Goal: Use online tool/utility: Utilize a website feature to perform a specific function

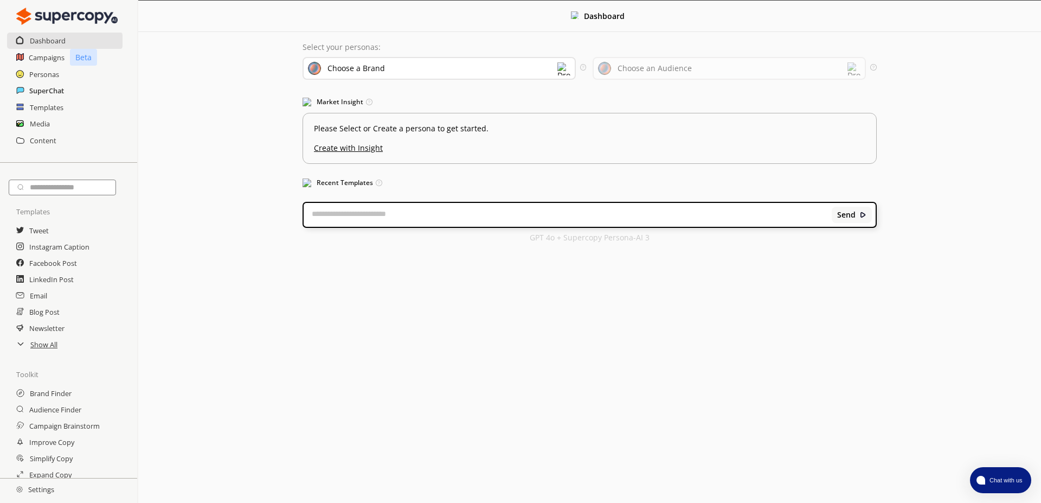
click at [52, 97] on h2 "SuperChat" at bounding box center [46, 90] width 35 height 16
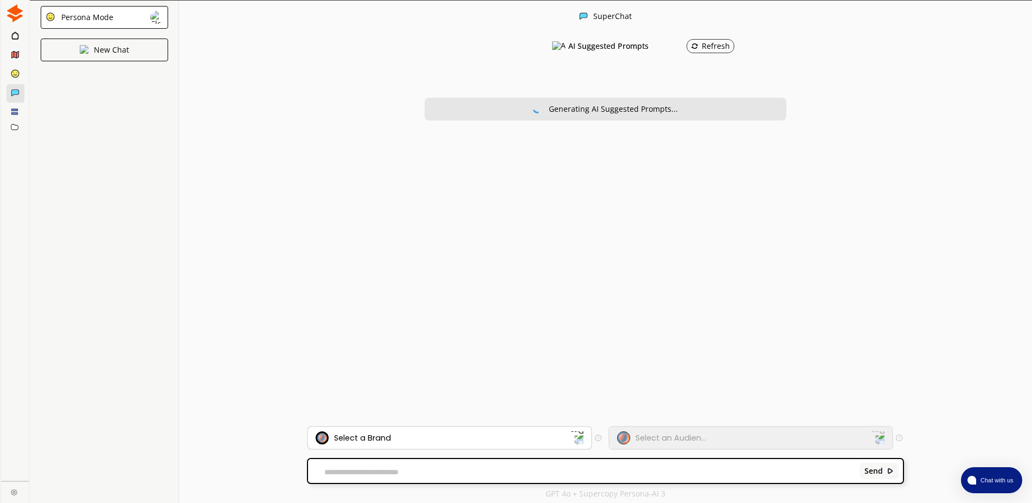
click at [456, 439] on div "Select a Brand" at bounding box center [443, 437] width 255 height 13
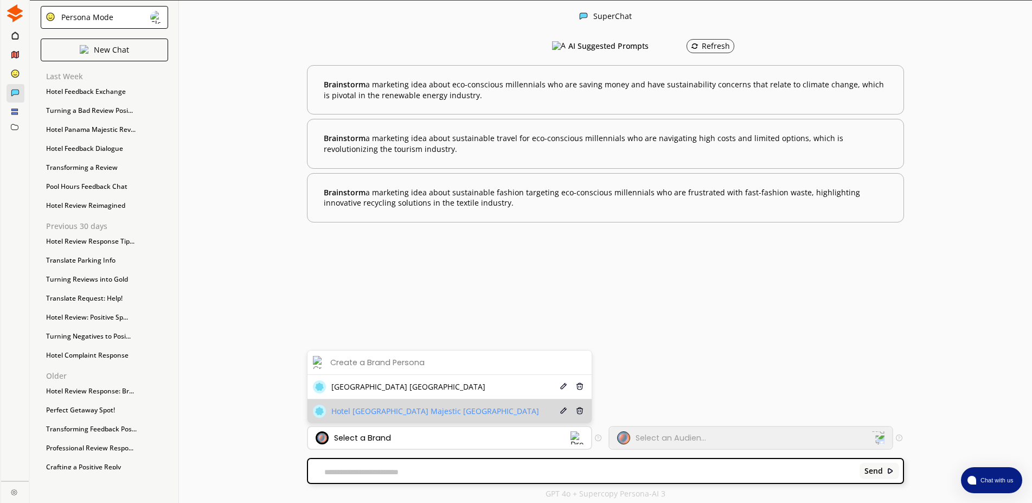
click at [398, 417] on div "Hotel [GEOGRAPHIC_DATA] Majestic [GEOGRAPHIC_DATA]" at bounding box center [426, 411] width 226 height 13
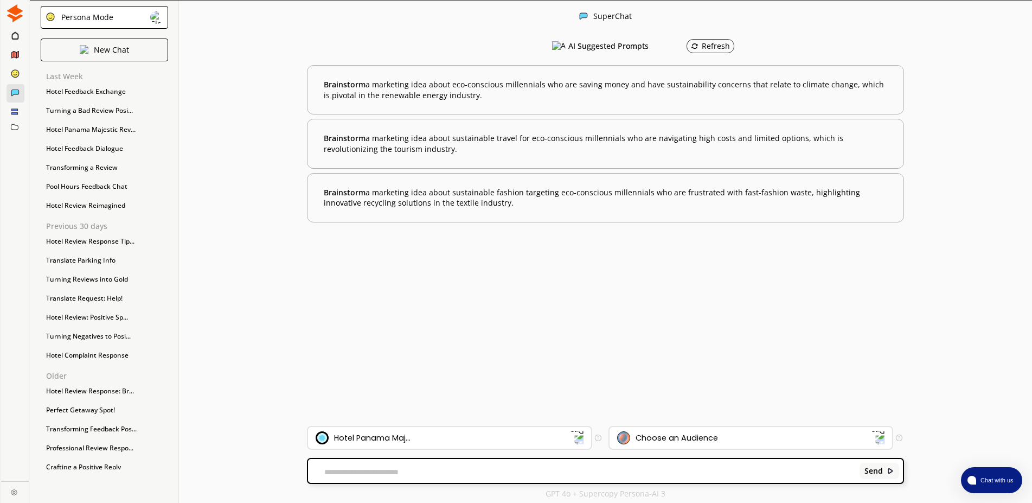
drag, startPoint x: 545, startPoint y: 342, endPoint x: 539, endPoint y: 336, distance: 9.2
click at [543, 343] on div "AI Suggested Prompts Refresh Brainstorm a marketing idea about eco-conscious mi…" at bounding box center [605, 229] width 597 height 393
click at [680, 440] on div "Choose an Audience" at bounding box center [677, 437] width 82 height 9
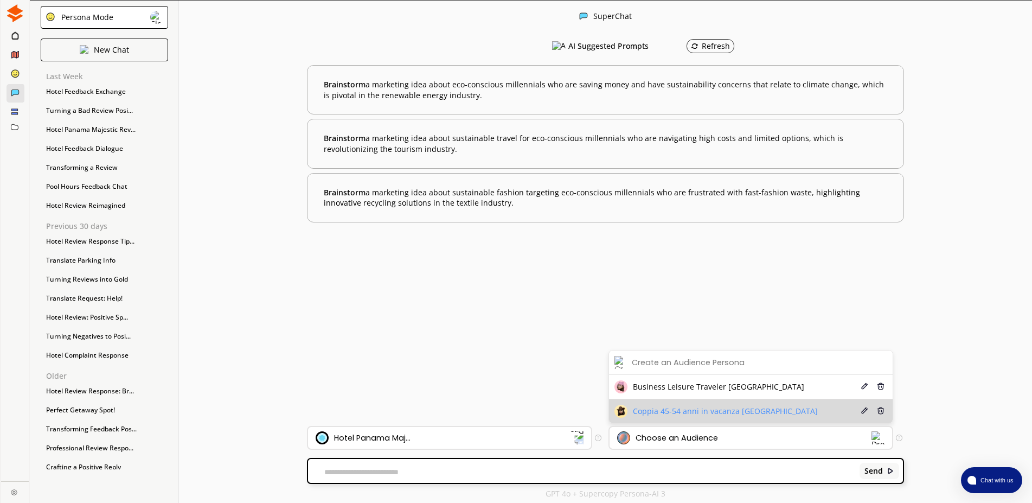
click at [699, 409] on span "Coppia 45-54 anni in vacanza [GEOGRAPHIC_DATA]" at bounding box center [725, 411] width 185 height 9
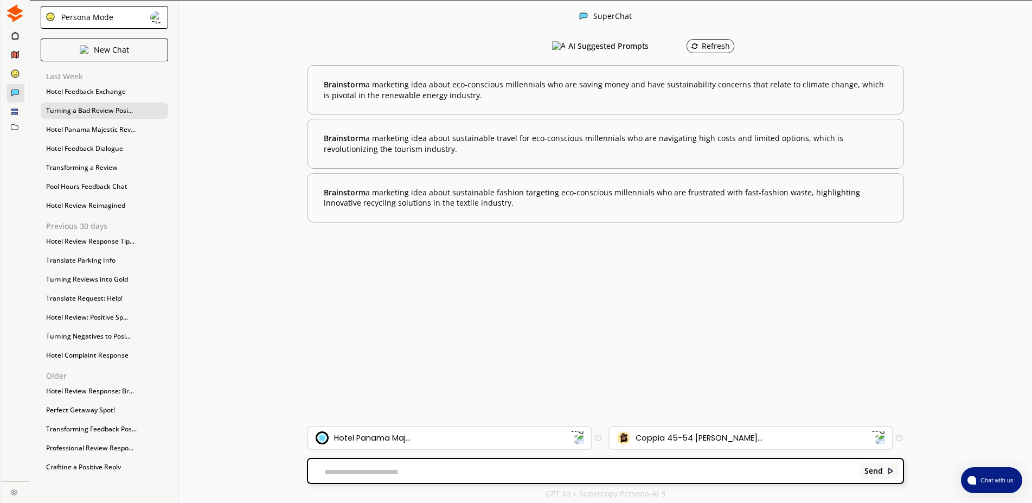
click at [67, 106] on div "Turning a Bad Review Posi..." at bounding box center [104, 111] width 127 height 16
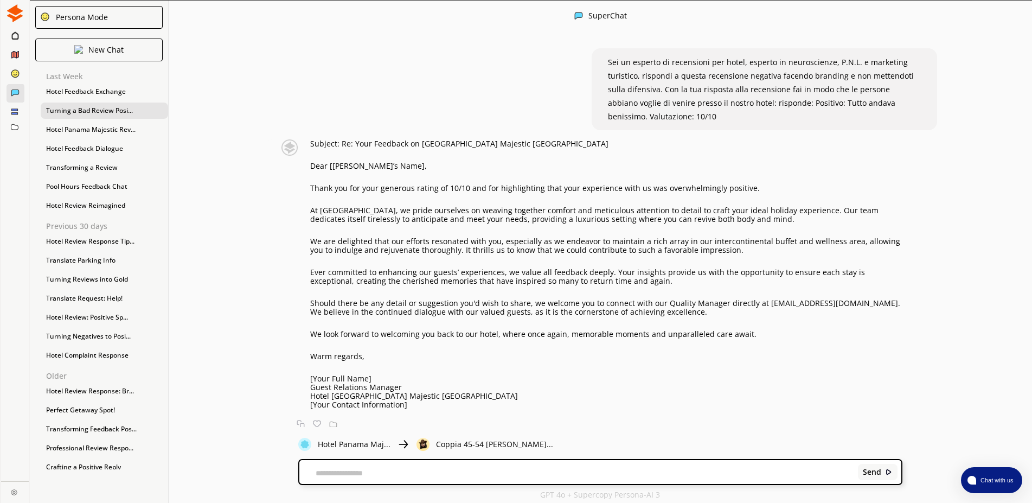
click at [627, 72] on span "Sei un esperto di recensioni per hotel, esperto in neuroscienze, P.N.L. e marke…" at bounding box center [761, 89] width 306 height 65
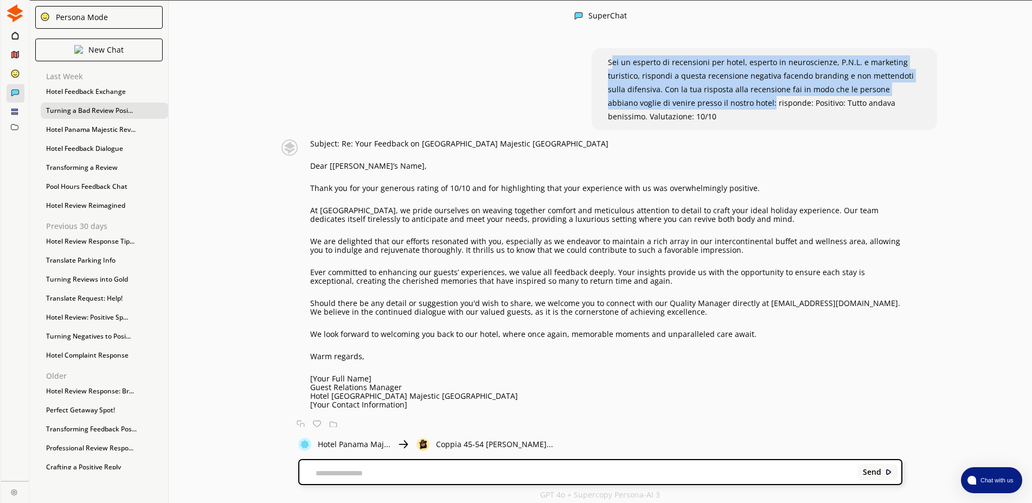
drag, startPoint x: 606, startPoint y: 61, endPoint x: 736, endPoint y: 106, distance: 137.7
click at [736, 106] on span "Sei un esperto di recensioni per hotel, esperto in neuroscienze, P.N.L. e marke…" at bounding box center [761, 89] width 306 height 65
copy span "ei un esperto di recensioni per hotel, esperto in neuroscienze, P.N.L. e market…"
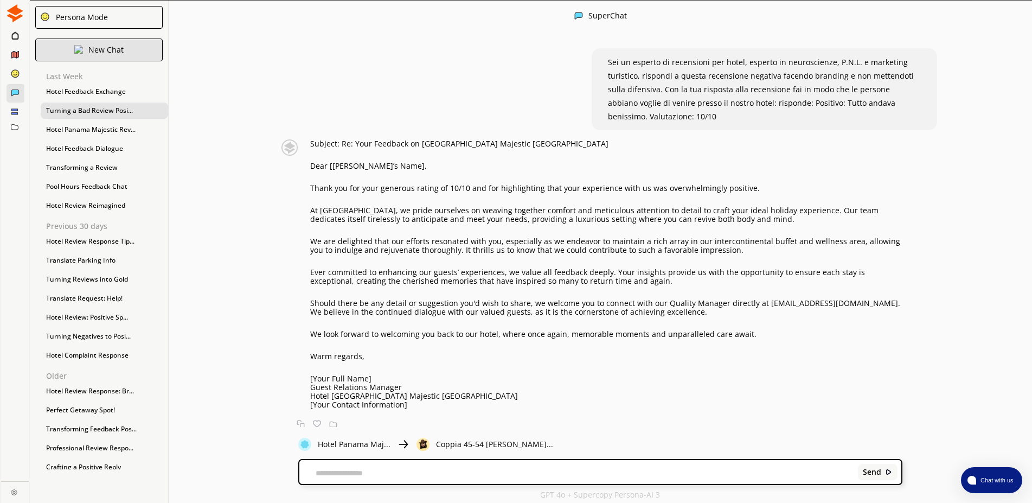
click at [85, 47] on div "New Chat" at bounding box center [98, 50] width 127 height 23
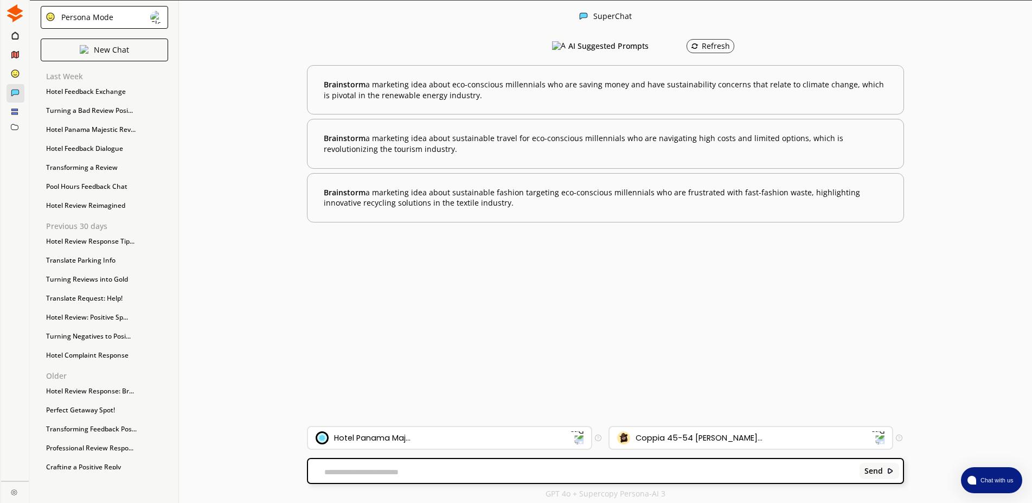
click at [392, 472] on textarea at bounding box center [582, 472] width 548 height 9
paste textarea "**********"
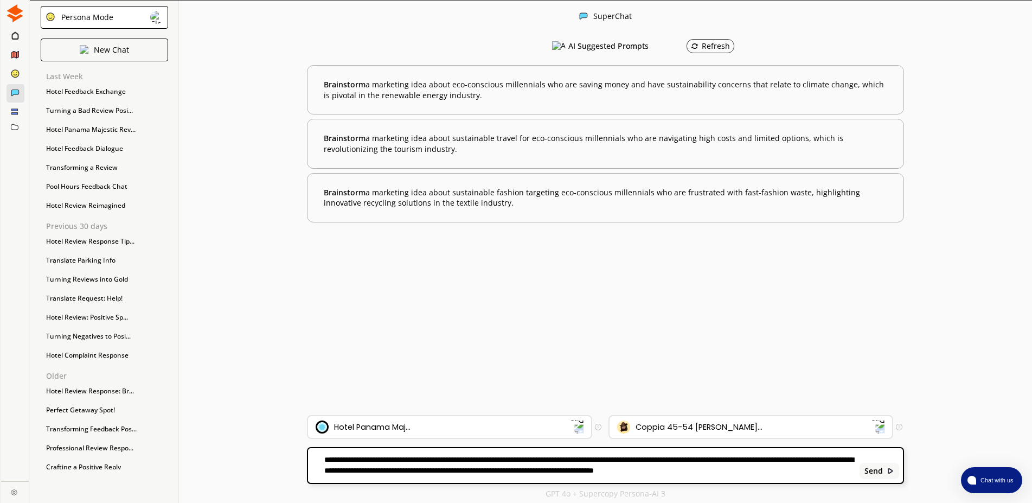
click at [316, 457] on textarea "**********" at bounding box center [582, 465] width 548 height 22
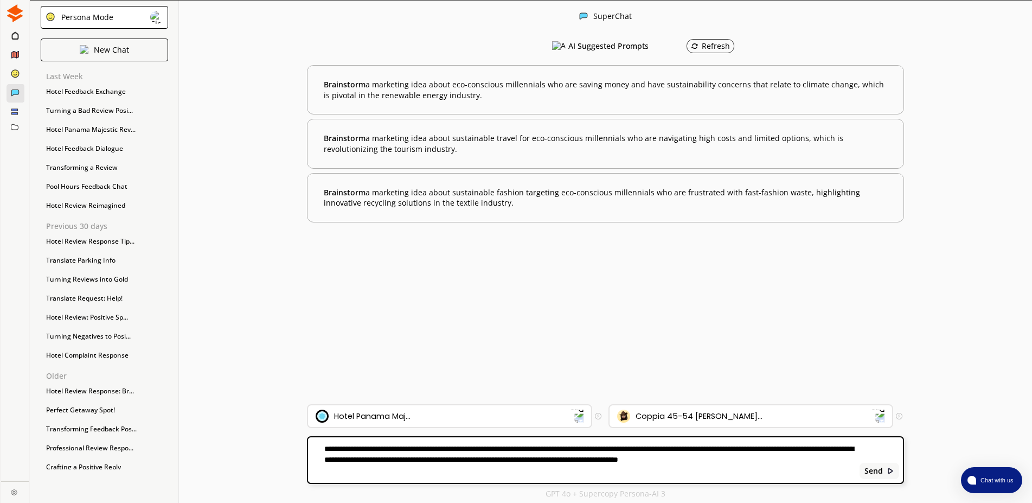
click at [401, 476] on div "**********" at bounding box center [605, 460] width 595 height 46
click at [386, 475] on textarea "**********" at bounding box center [582, 460] width 548 height 33
paste textarea "**********"
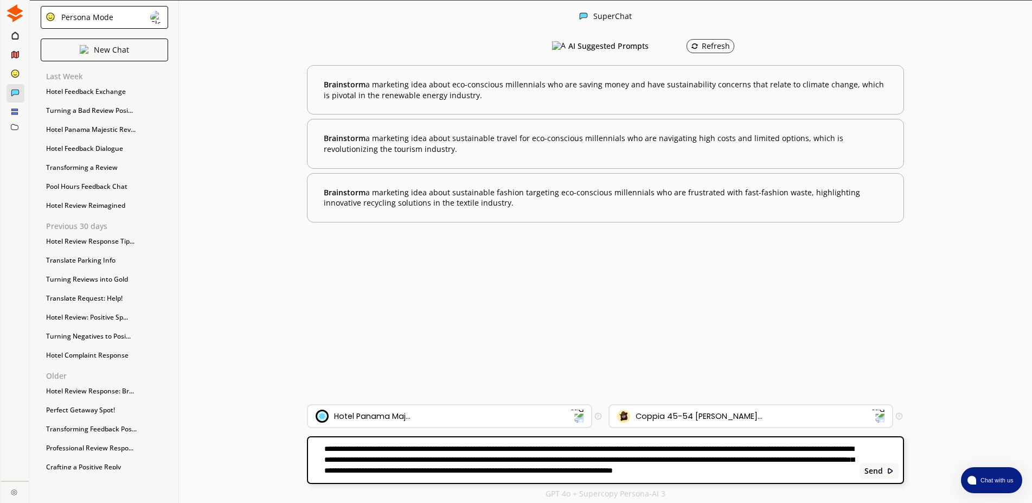
scroll to position [214, 0]
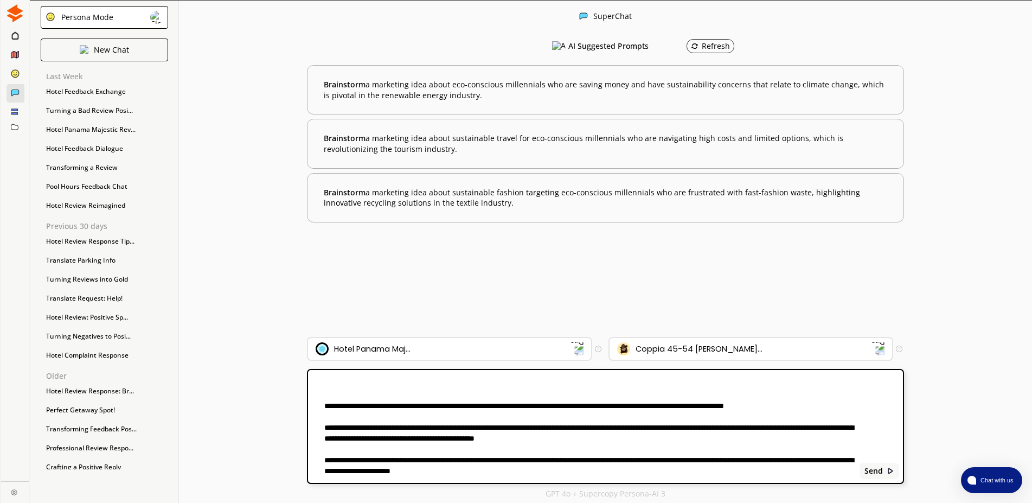
paste textarea "**********"
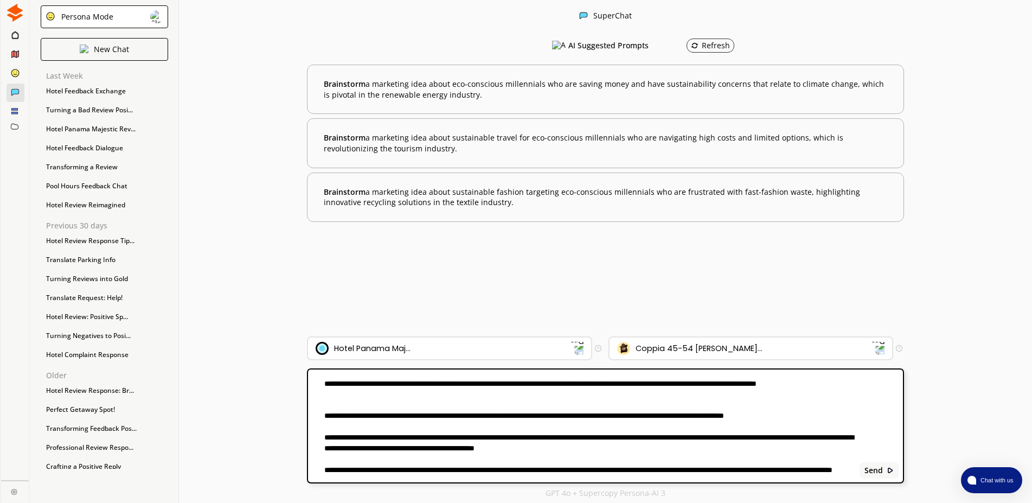
scroll to position [495, 0]
drag, startPoint x: 321, startPoint y: 393, endPoint x: 534, endPoint y: 468, distance: 225.9
click at [534, 468] on textarea at bounding box center [582, 426] width 548 height 100
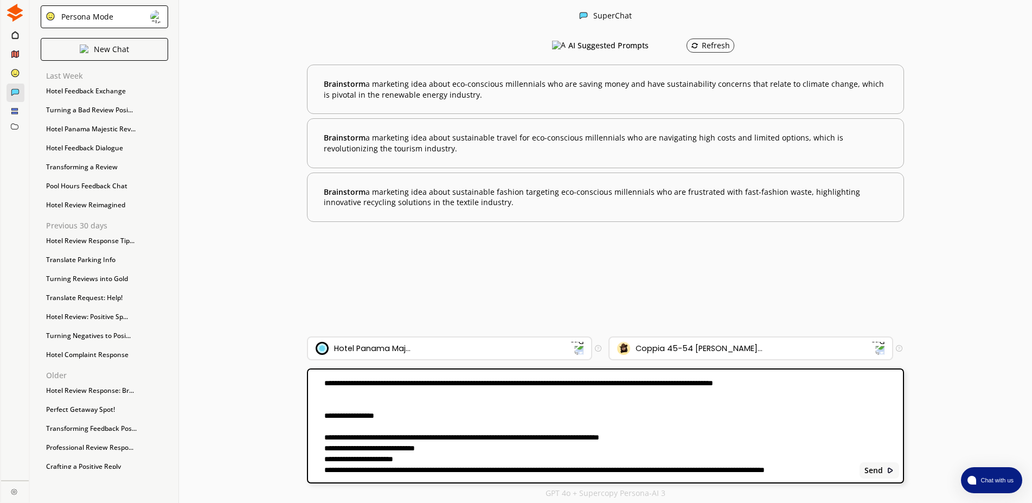
scroll to position [420, 0]
drag, startPoint x: 424, startPoint y: 443, endPoint x: 306, endPoint y: 392, distance: 128.0
click at [308, 392] on textarea at bounding box center [582, 426] width 548 height 100
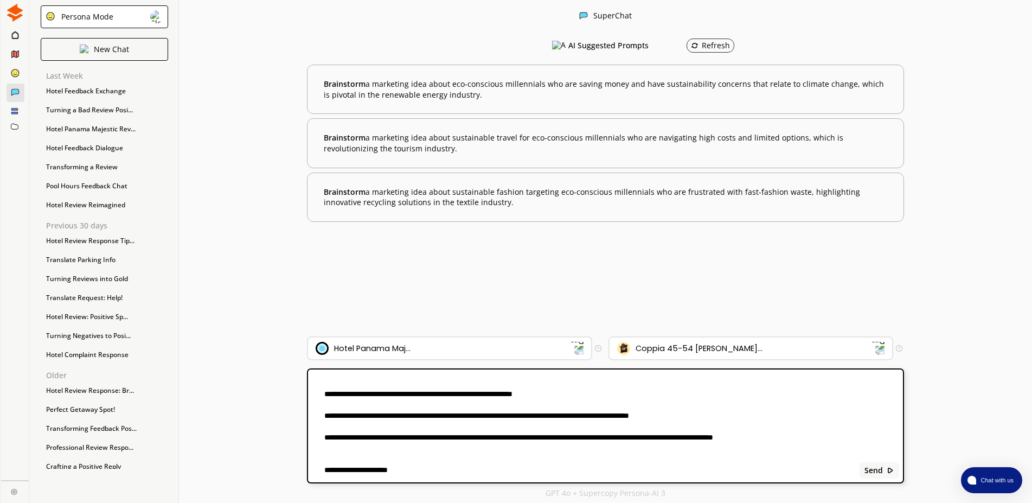
scroll to position [376, 0]
drag, startPoint x: 422, startPoint y: 426, endPoint x: 324, endPoint y: 414, distance: 99.4
click at [312, 413] on textarea at bounding box center [582, 426] width 548 height 100
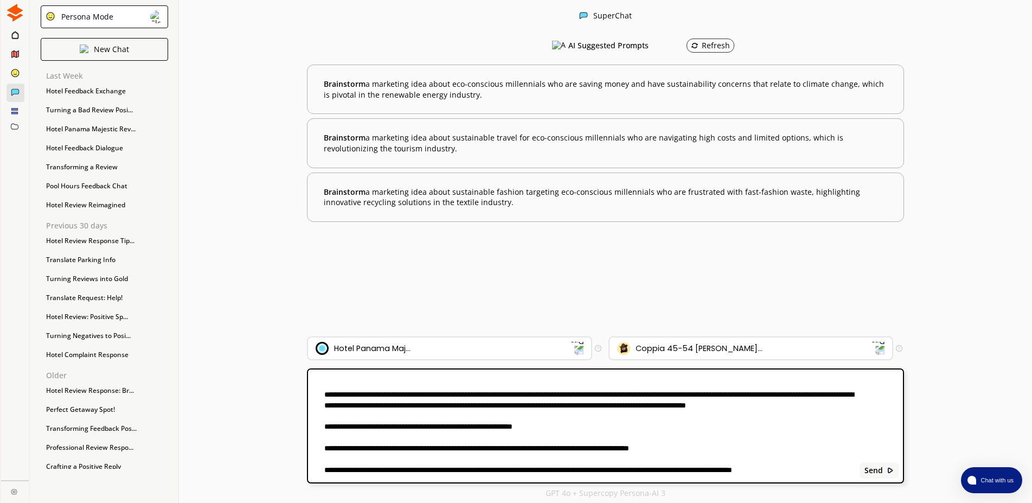
scroll to position [309, 0]
drag, startPoint x: 316, startPoint y: 408, endPoint x: 868, endPoint y: 473, distance: 556.0
click at [856, 473] on textarea at bounding box center [582, 426] width 548 height 100
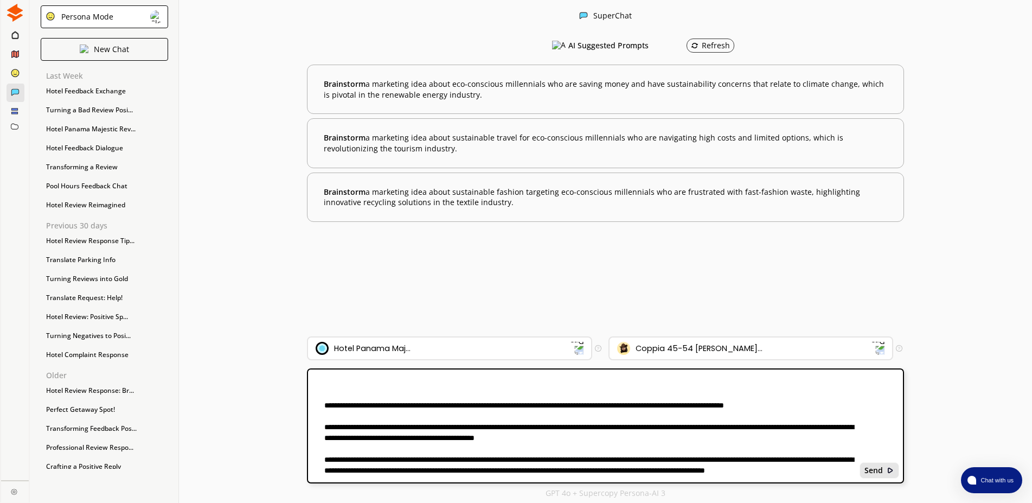
scroll to position [300, 0]
click at [552, 385] on textarea at bounding box center [582, 426] width 548 height 100
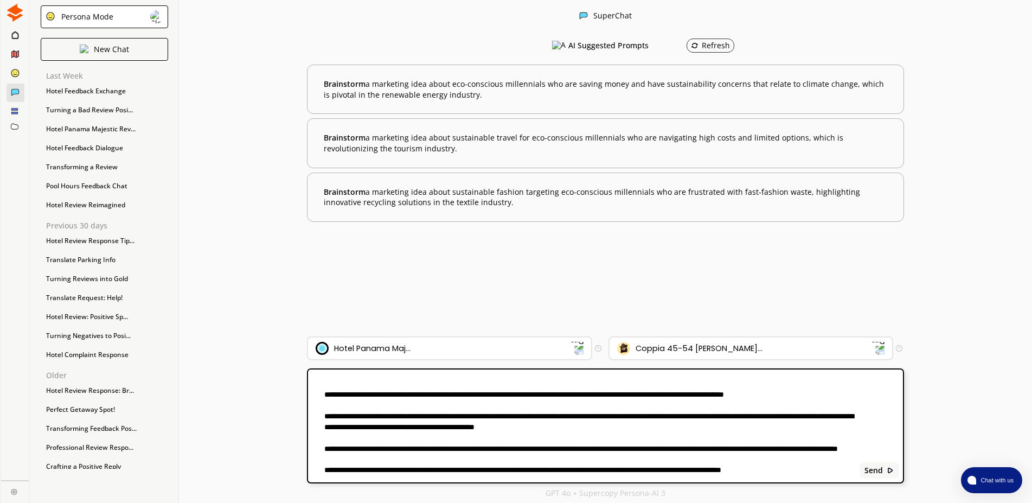
click at [440, 405] on textarea at bounding box center [582, 426] width 548 height 100
drag, startPoint x: 430, startPoint y: 405, endPoint x: 832, endPoint y: 419, distance: 402.1
click at [832, 419] on textarea at bounding box center [582, 426] width 548 height 100
paste textarea "**********"
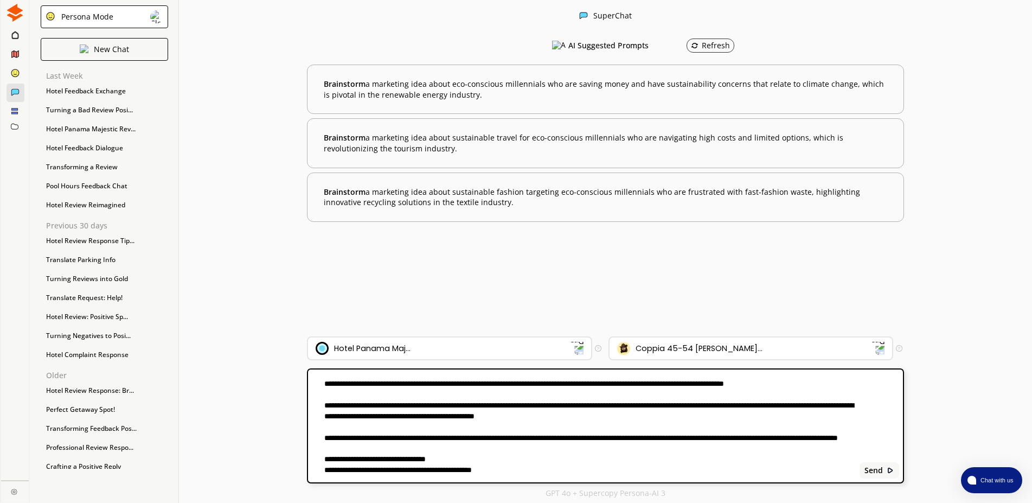
click at [479, 408] on textarea at bounding box center [582, 426] width 548 height 100
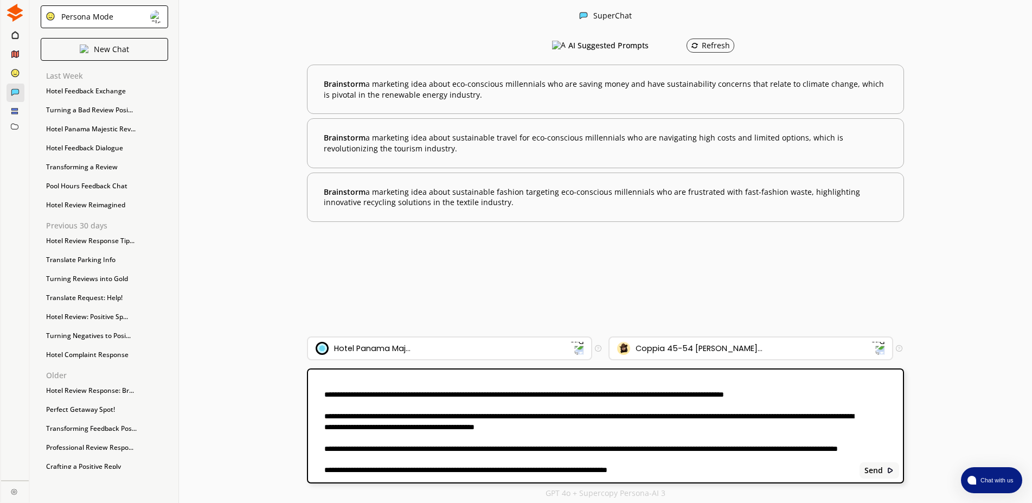
click at [684, 412] on textarea at bounding box center [582, 426] width 548 height 100
click at [548, 382] on textarea at bounding box center [582, 426] width 548 height 100
click at [699, 406] on textarea at bounding box center [582, 426] width 548 height 100
type textarea "**********"
click at [873, 475] on b "Send" at bounding box center [874, 470] width 18 height 9
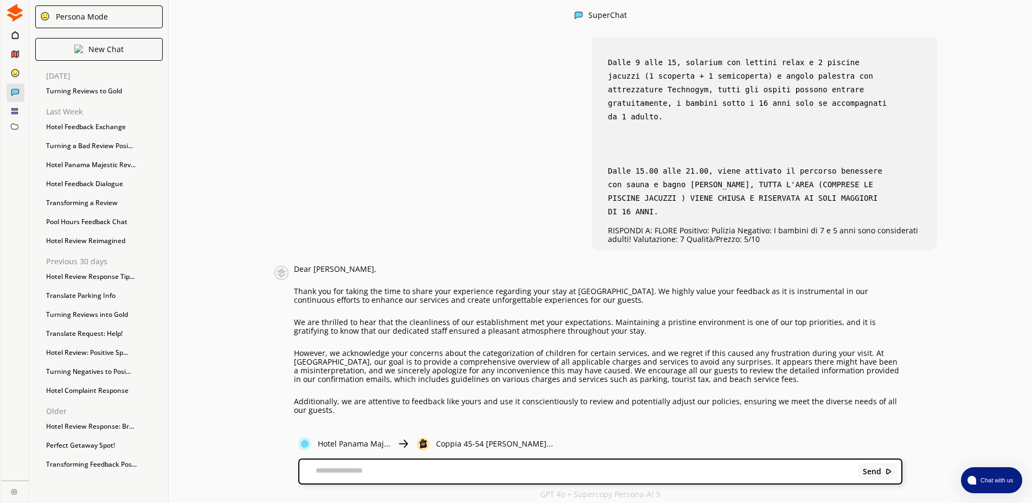
scroll to position [469, 0]
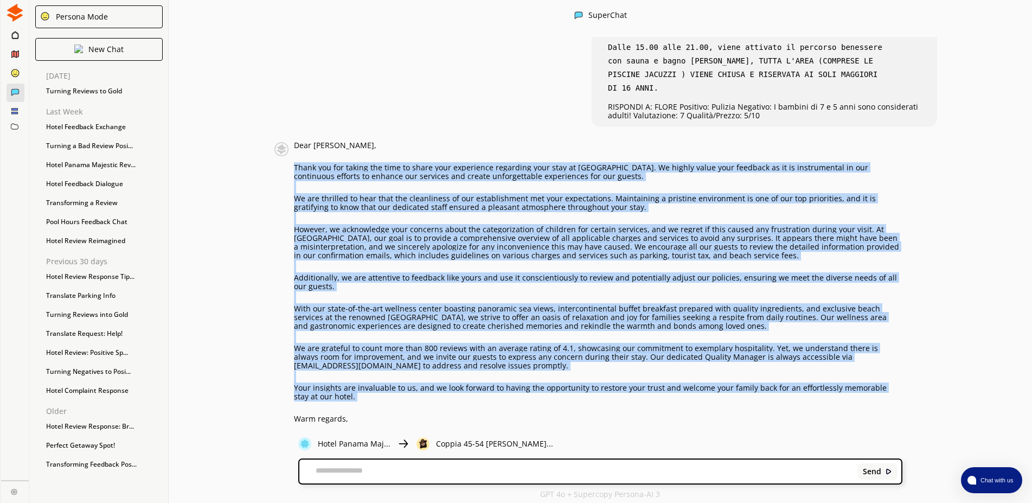
drag, startPoint x: 295, startPoint y: 130, endPoint x: 364, endPoint y: 366, distance: 245.9
click at [364, 366] on div "Dear [PERSON_NAME], Thank you for taking the time to share your experience rega…" at bounding box center [598, 297] width 609 height 313
copy div "Thank you for taking the time to share your experience regarding your stay at […"
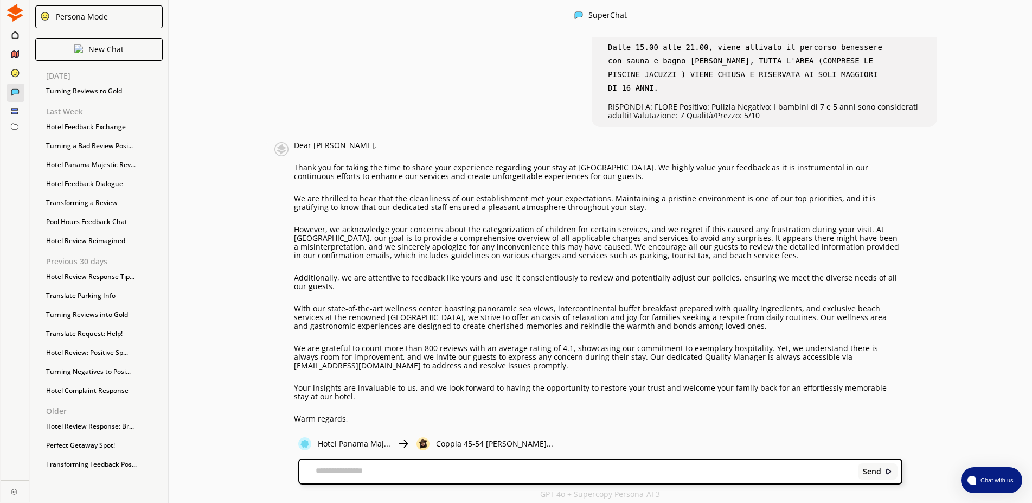
click at [459, 468] on div "Send" at bounding box center [600, 471] width 602 height 24
click at [459, 472] on textarea at bounding box center [576, 472] width 555 height 9
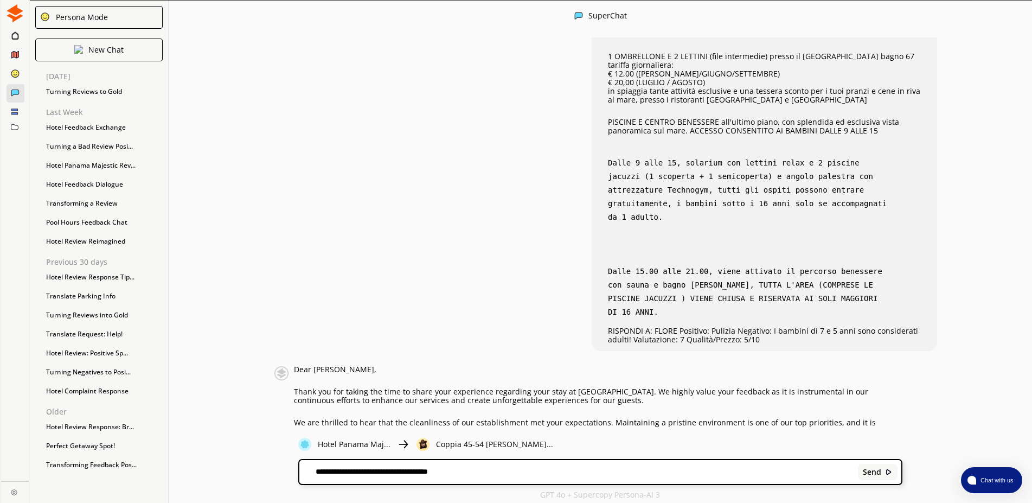
scroll to position [247, 0]
type textarea "**********"
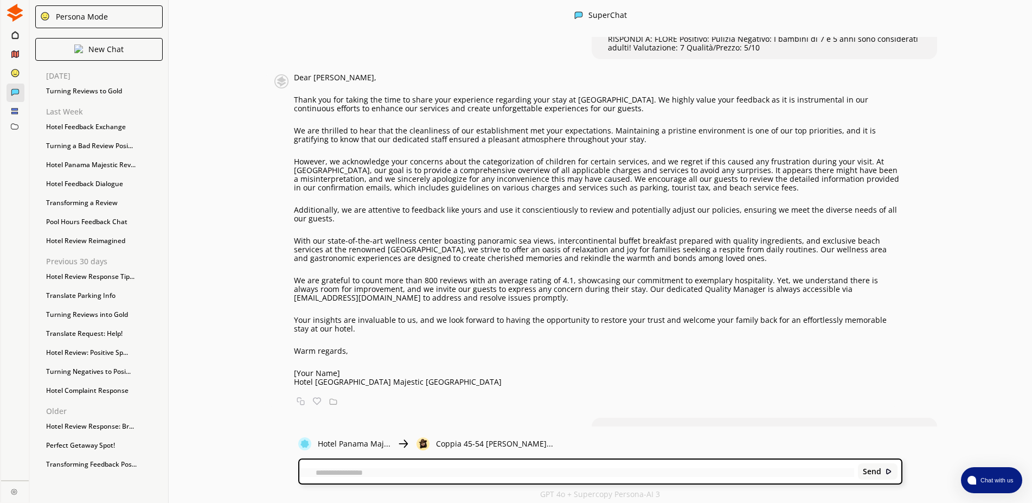
scroll to position [560, 0]
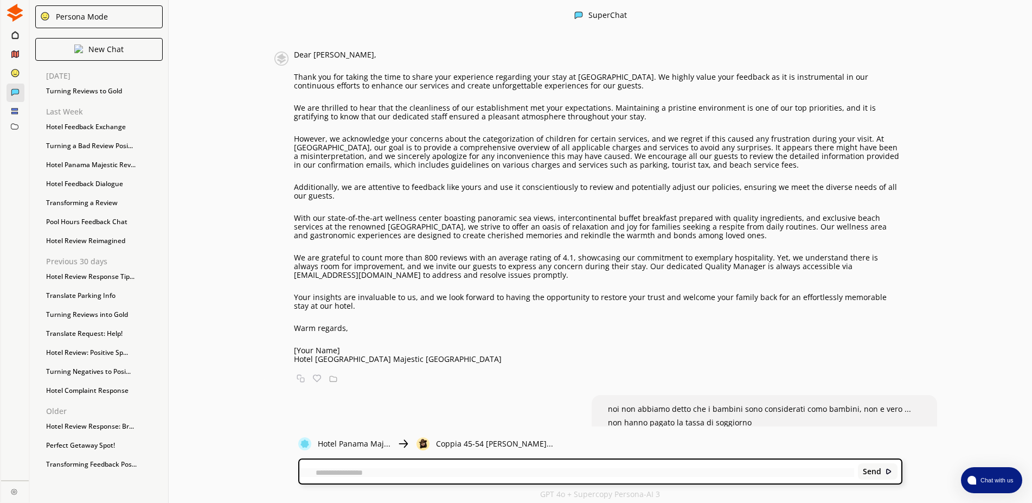
click at [452, 467] on div "Send" at bounding box center [600, 471] width 602 height 24
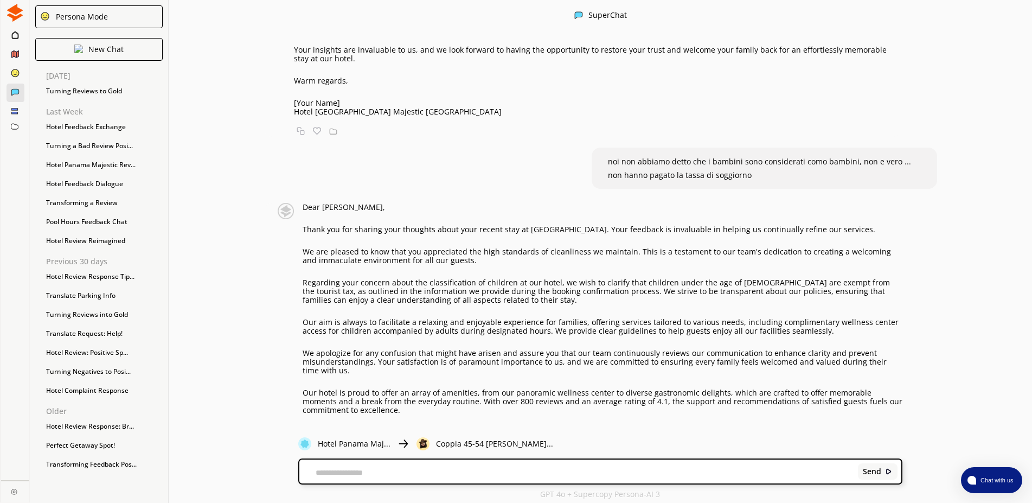
scroll to position [863, 0]
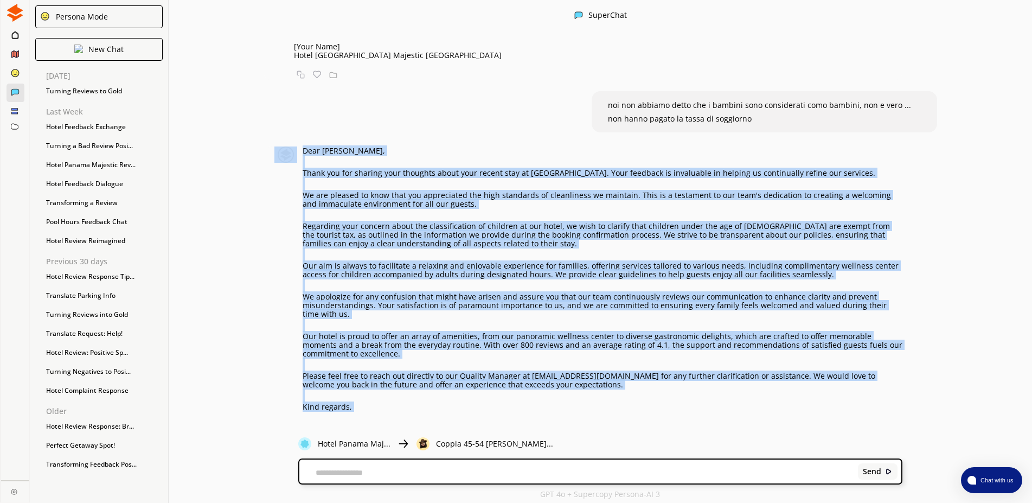
drag, startPoint x: 367, startPoint y: 376, endPoint x: 256, endPoint y: 190, distance: 216.0
click at [256, 190] on div "PROMPT: Sei un esperto di recensioni per hotel, esperto in neuroscienze, P.N.L.…" at bounding box center [600, 231] width 863 height 389
copy div "Dear [PERSON_NAME], Thank you for sharing your thoughts about your recent stay …"
